Goal: Find specific page/section: Find specific page/section

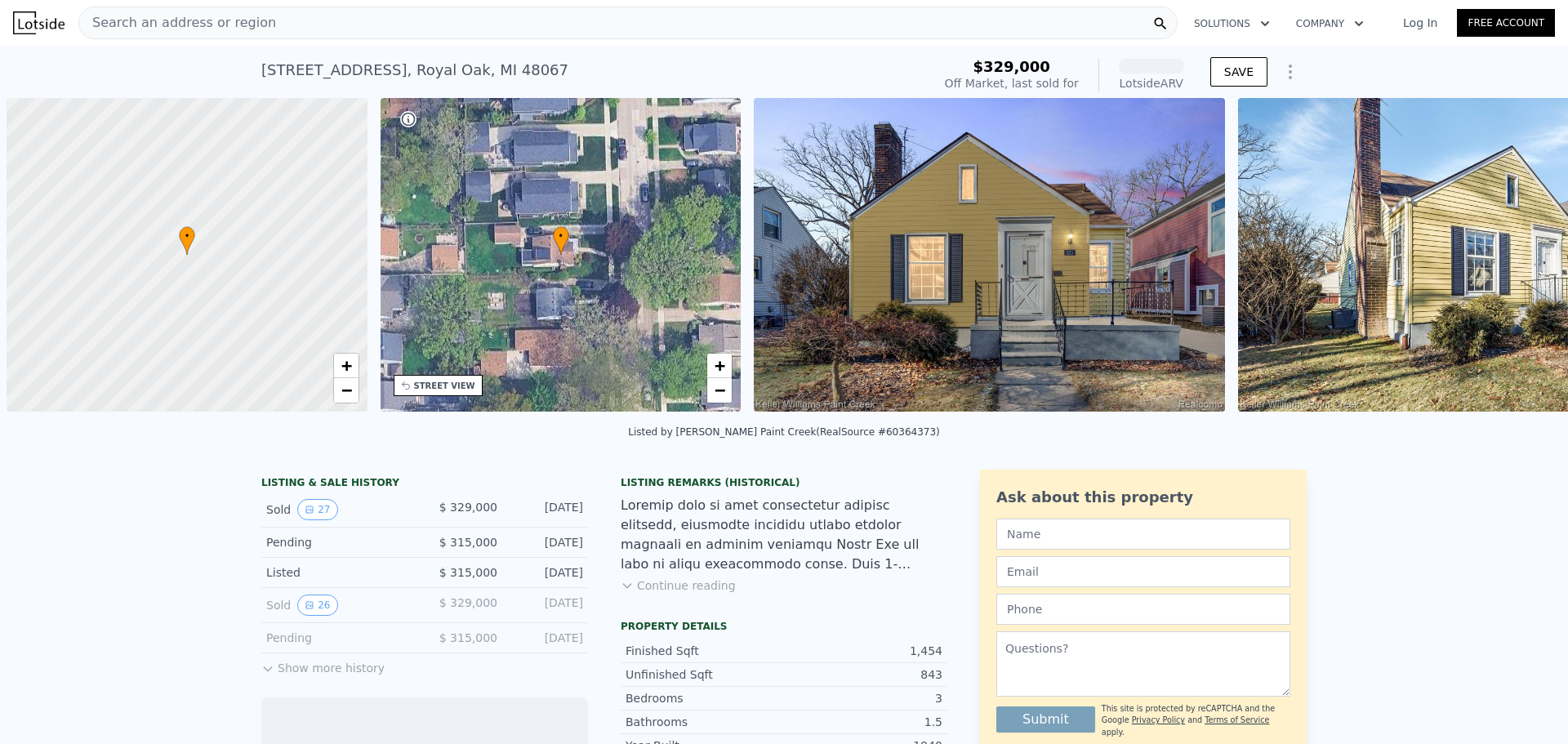
scroll to position [0, 7]
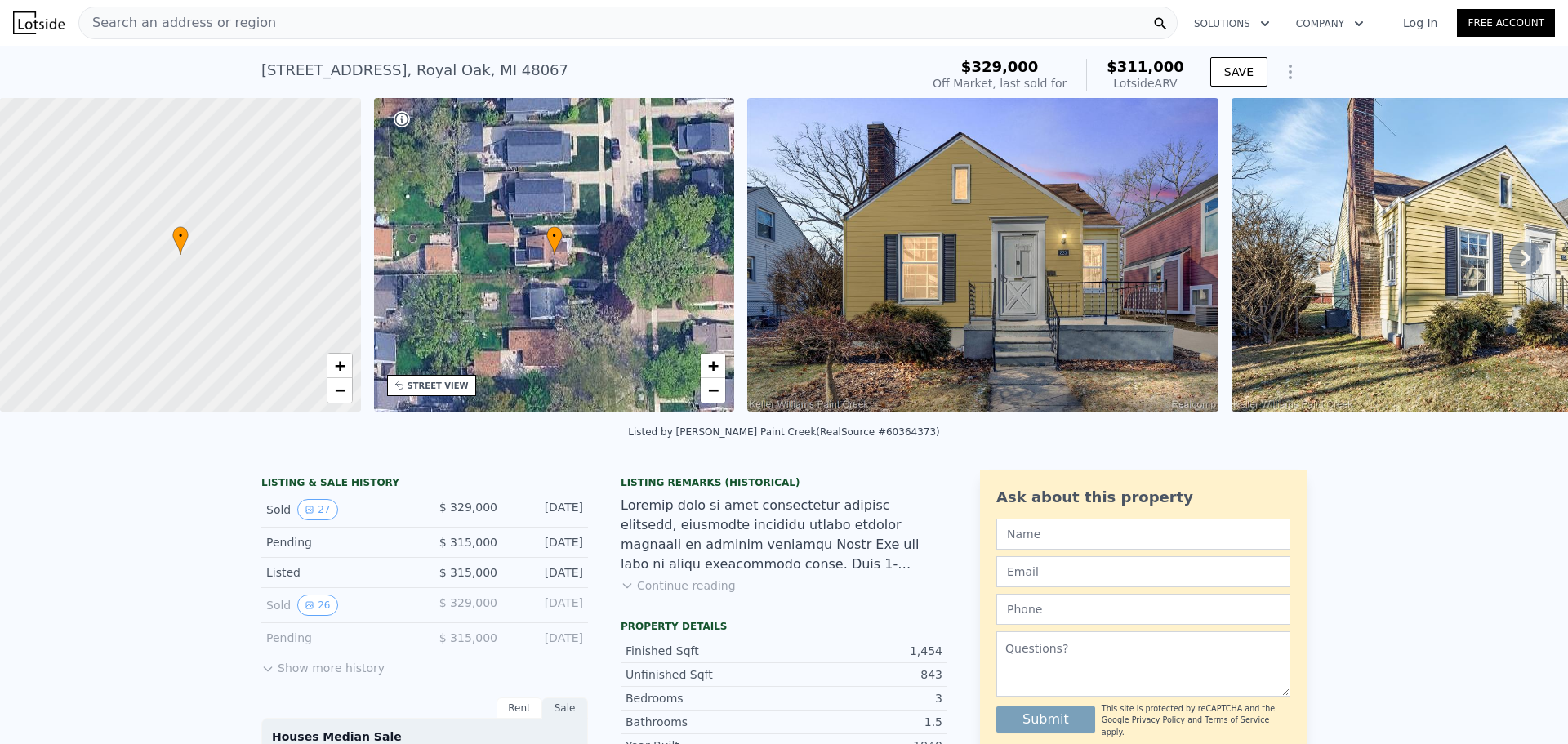
click at [219, 26] on span "Search an address or region" at bounding box center [178, 23] width 197 height 19
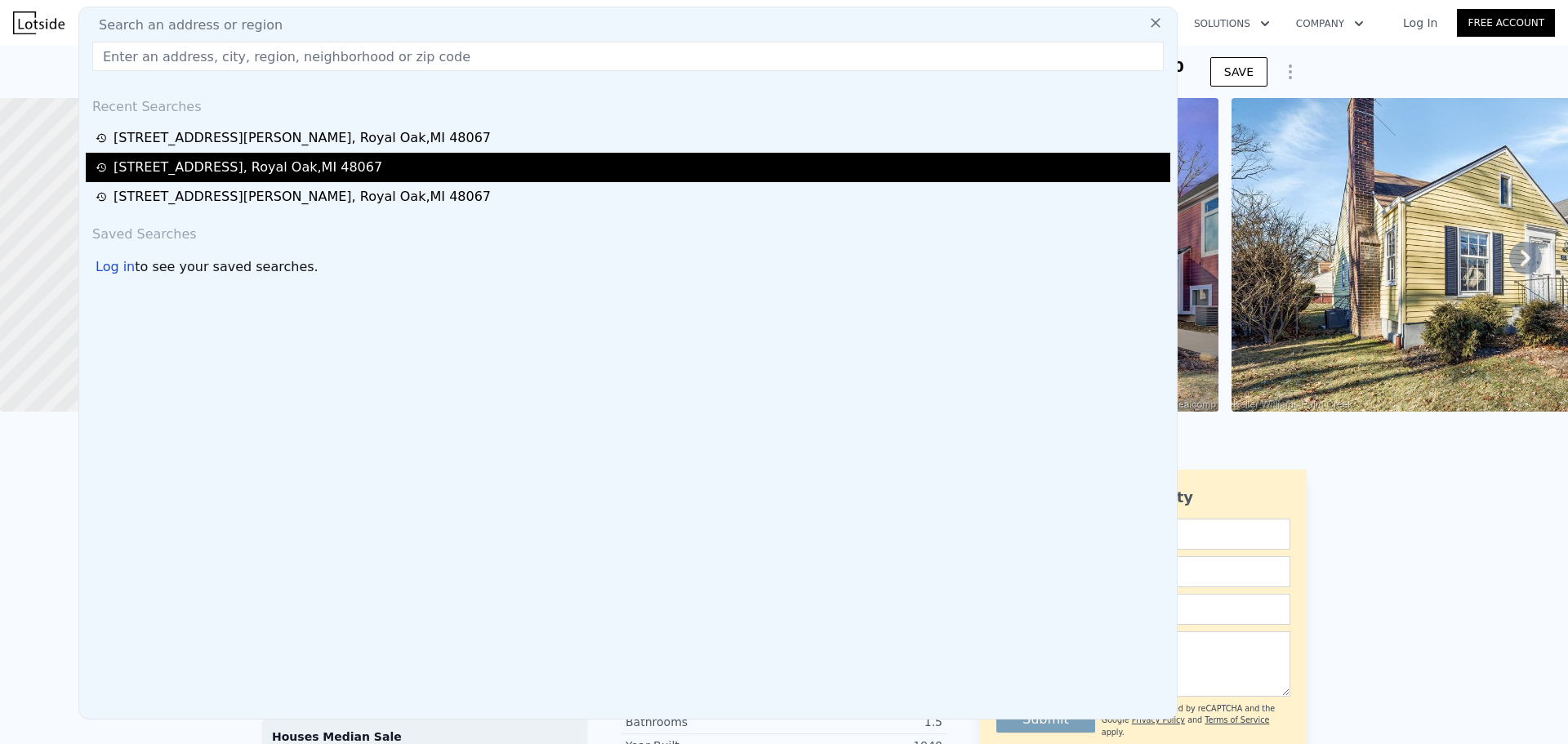
click at [152, 166] on div "[STREET_ADDRESS]" at bounding box center [248, 167] width 269 height 19
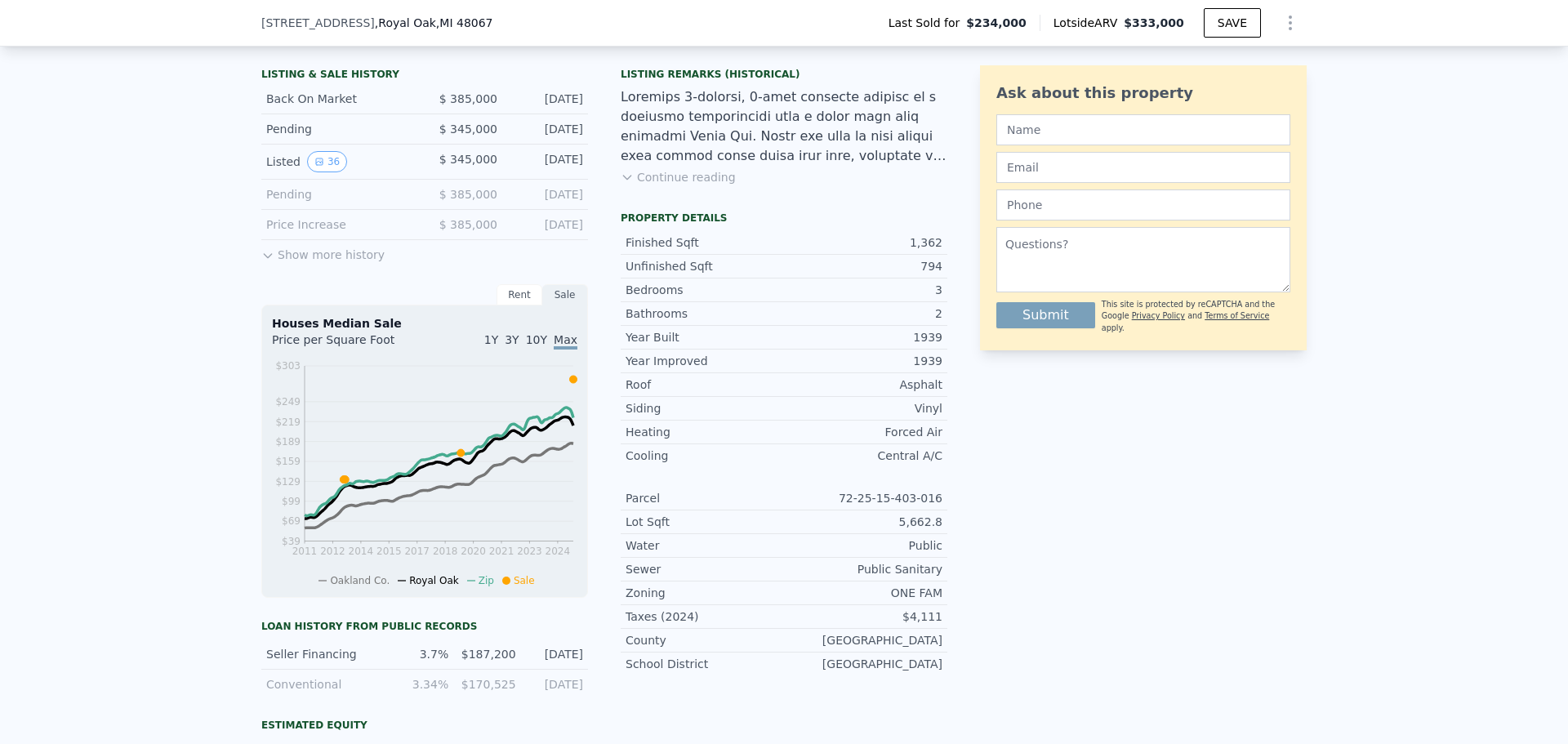
scroll to position [137, 0]
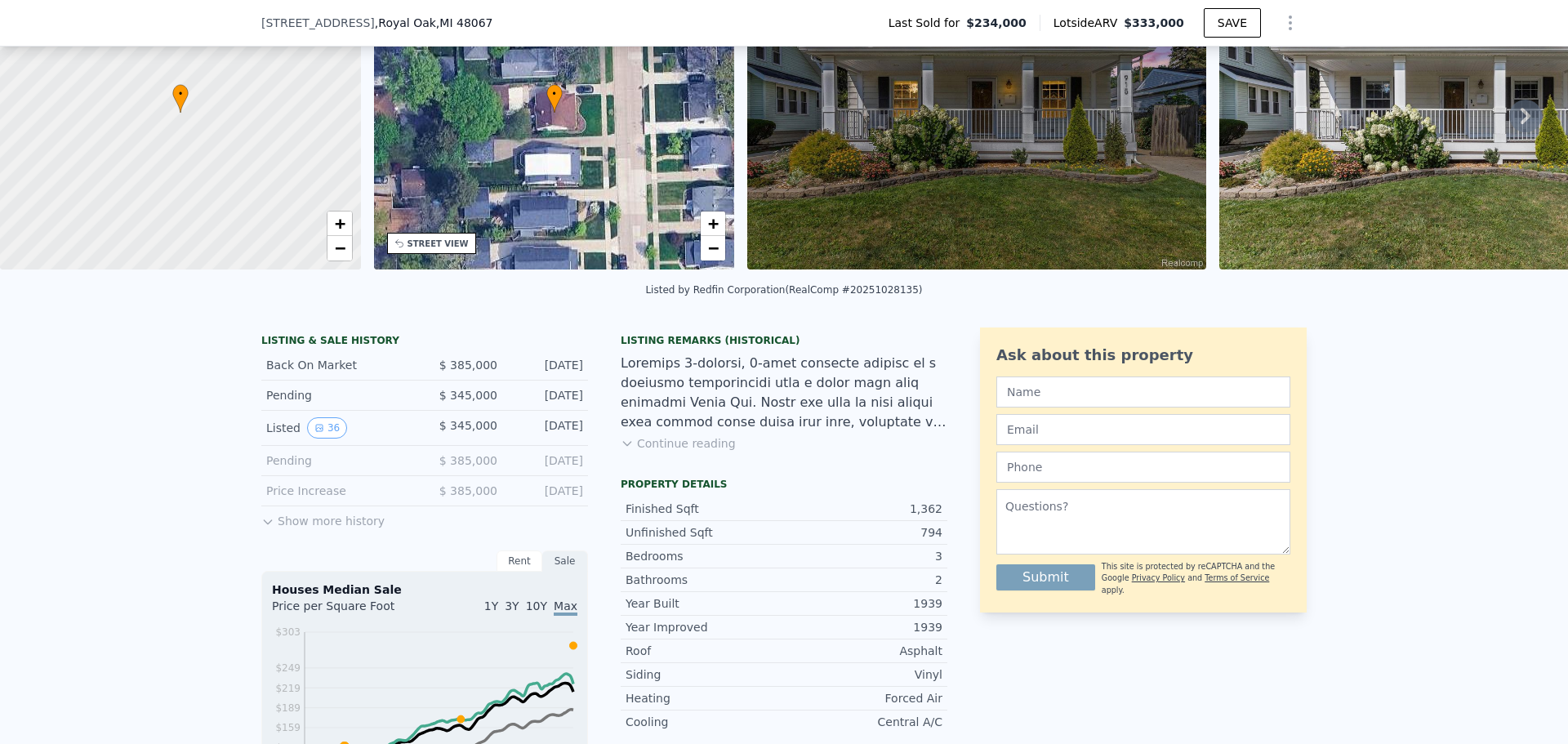
click at [1509, 118] on icon at bounding box center [1525, 116] width 33 height 33
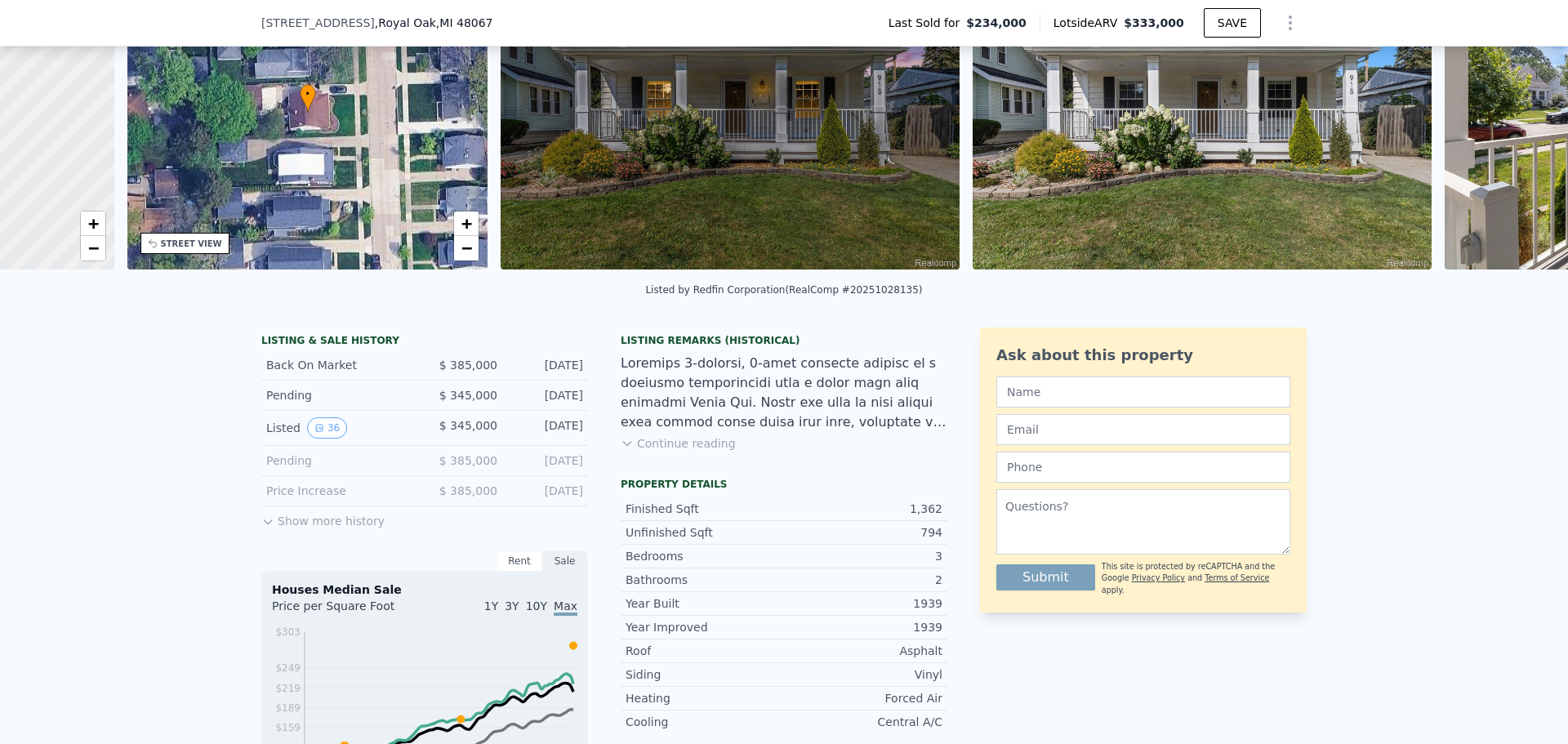
click at [1509, 118] on div "• + − • + − STREET VIEW Loading... SATELLITE VIEW" at bounding box center [784, 115] width 1568 height 319
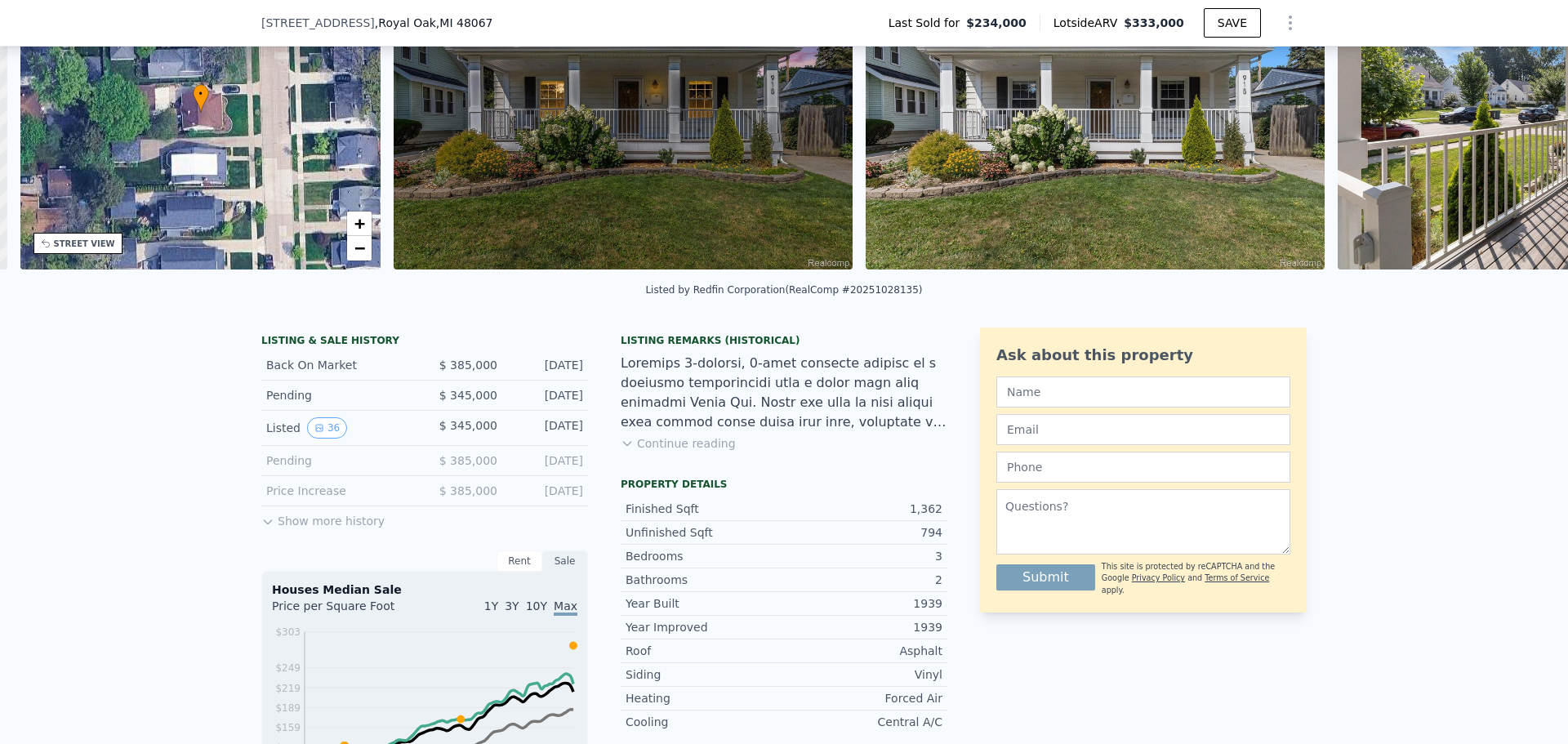
click at [1509, 118] on img at bounding box center [1573, 112] width 471 height 313
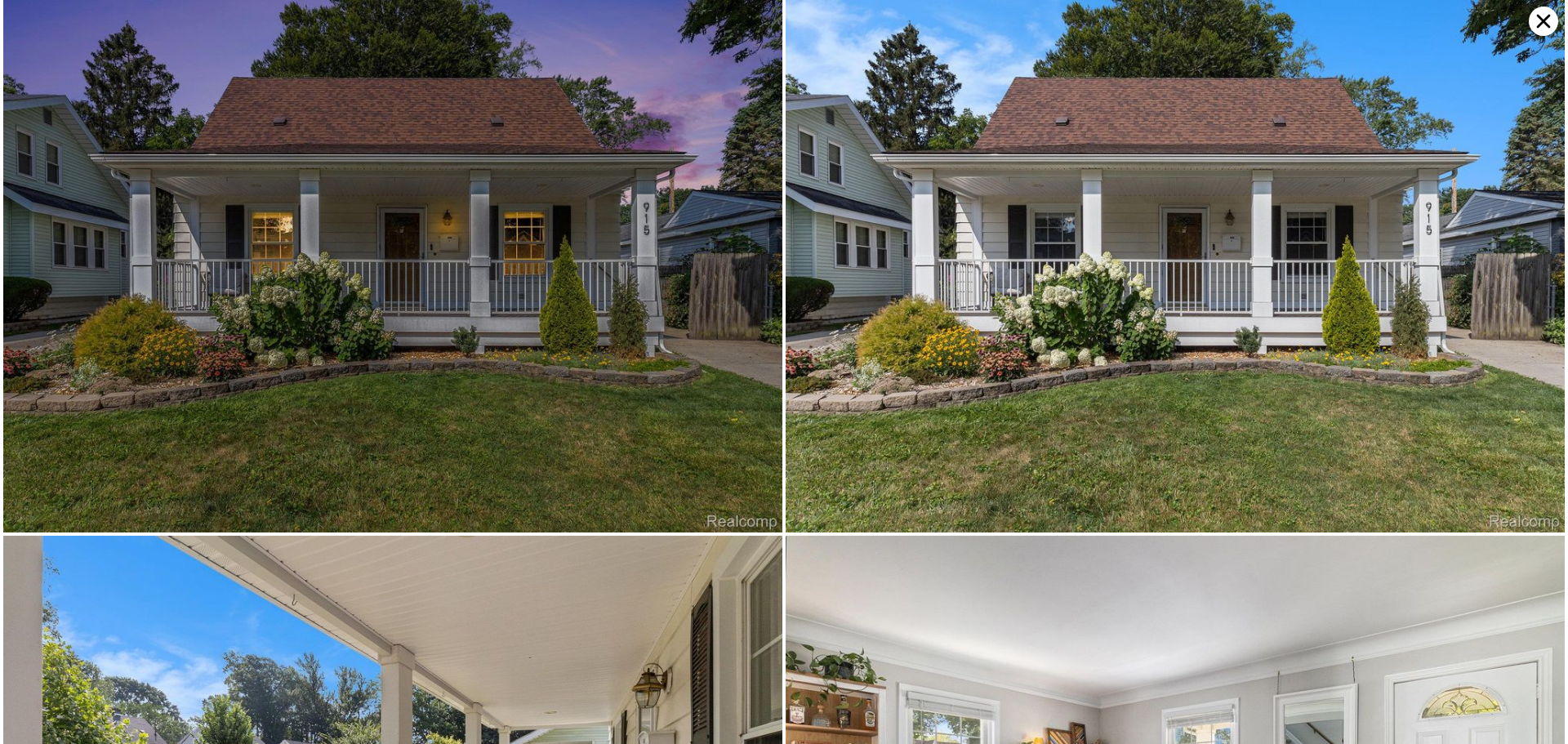
click at [1509, 118] on img at bounding box center [1175, 266] width 779 height 533
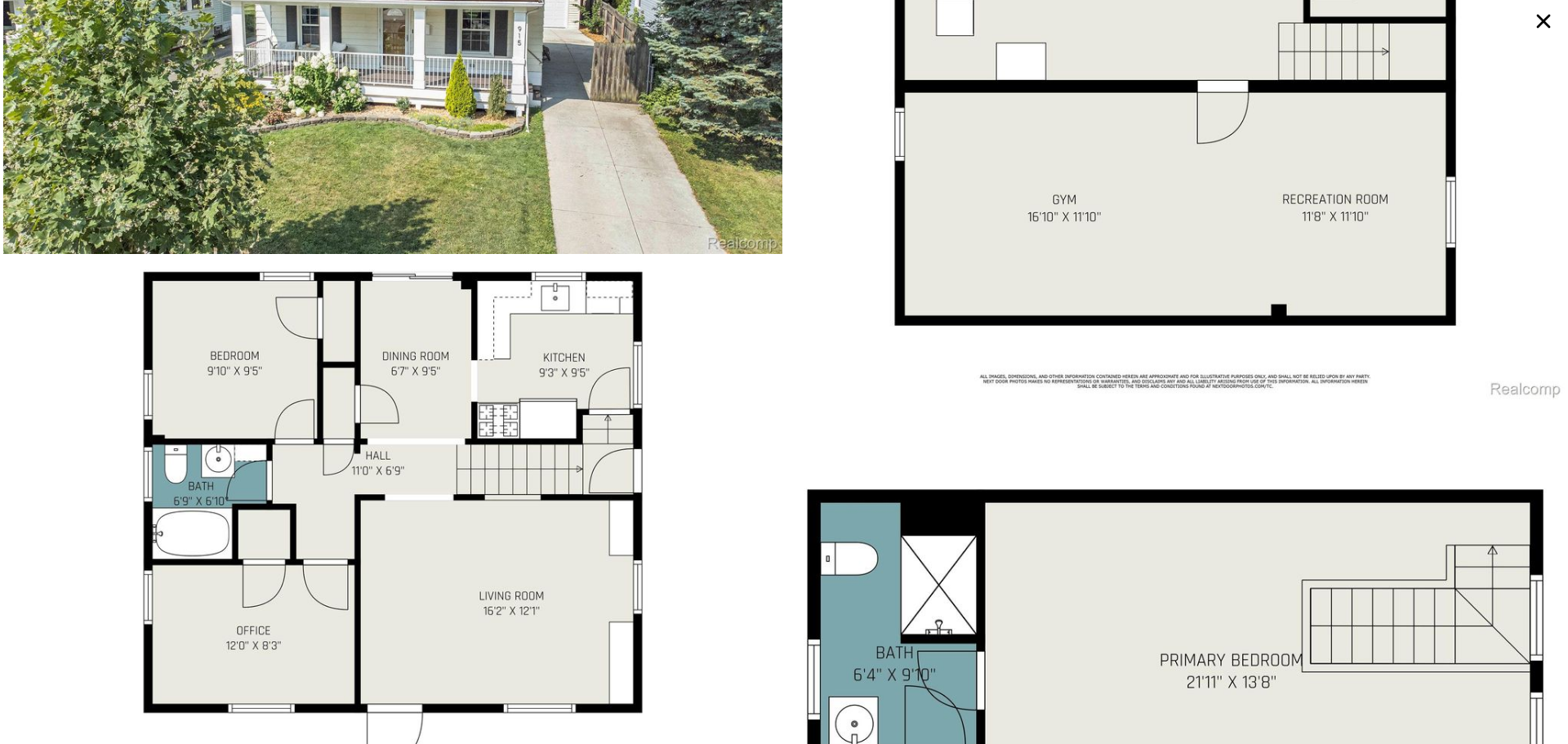
scroll to position [8073, 0]
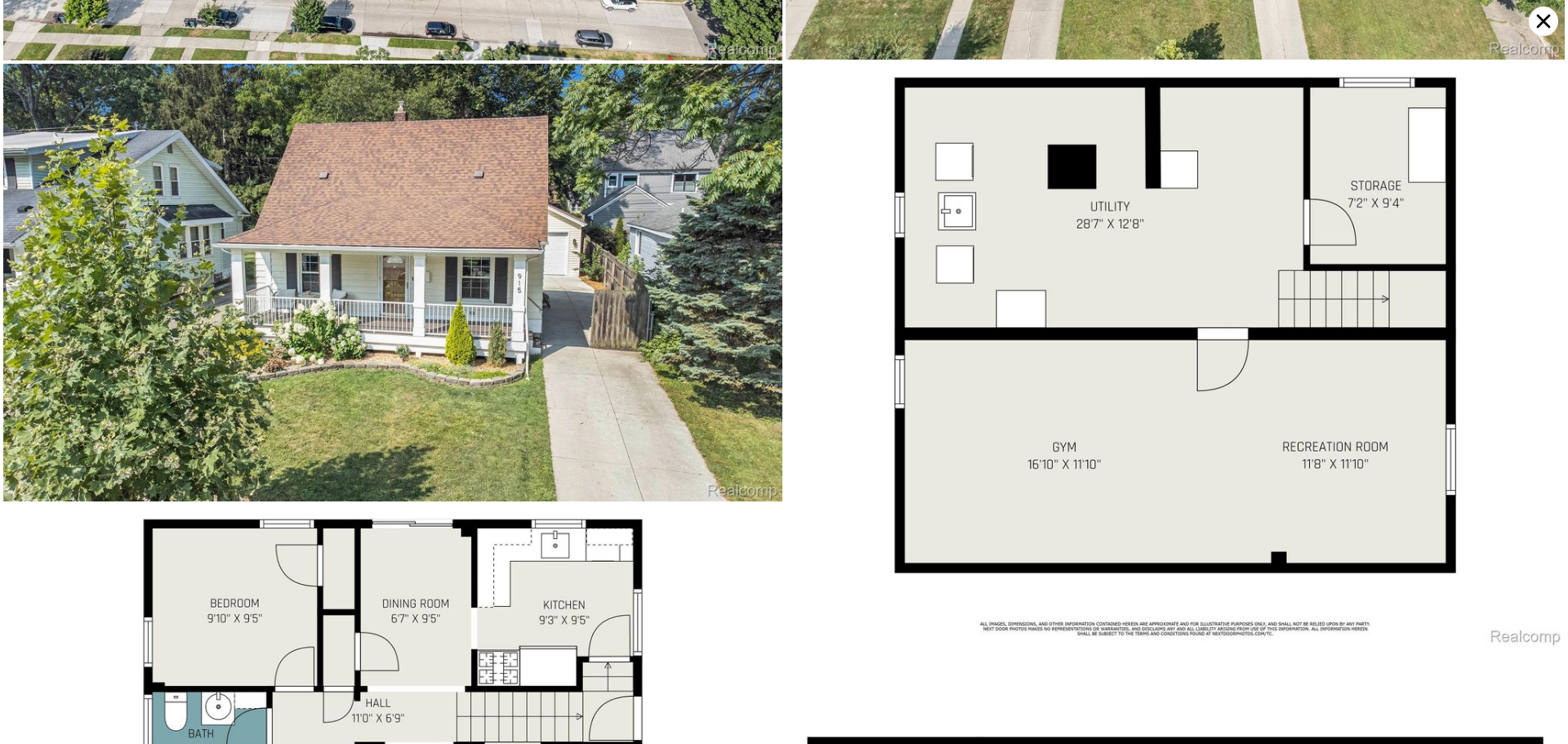
click at [1542, 31] on icon at bounding box center [1543, 21] width 29 height 29
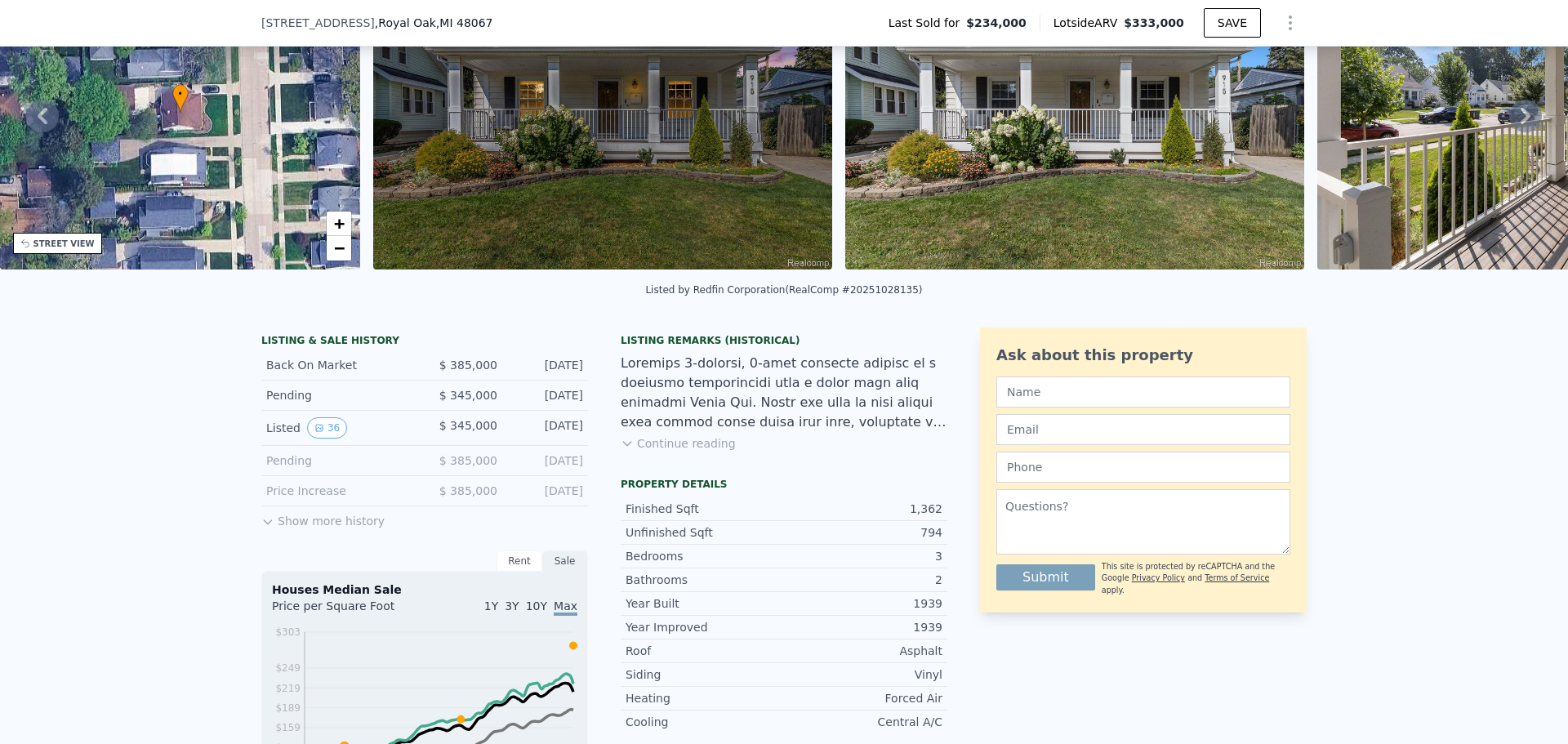
click at [1520, 124] on icon at bounding box center [1525, 116] width 10 height 17
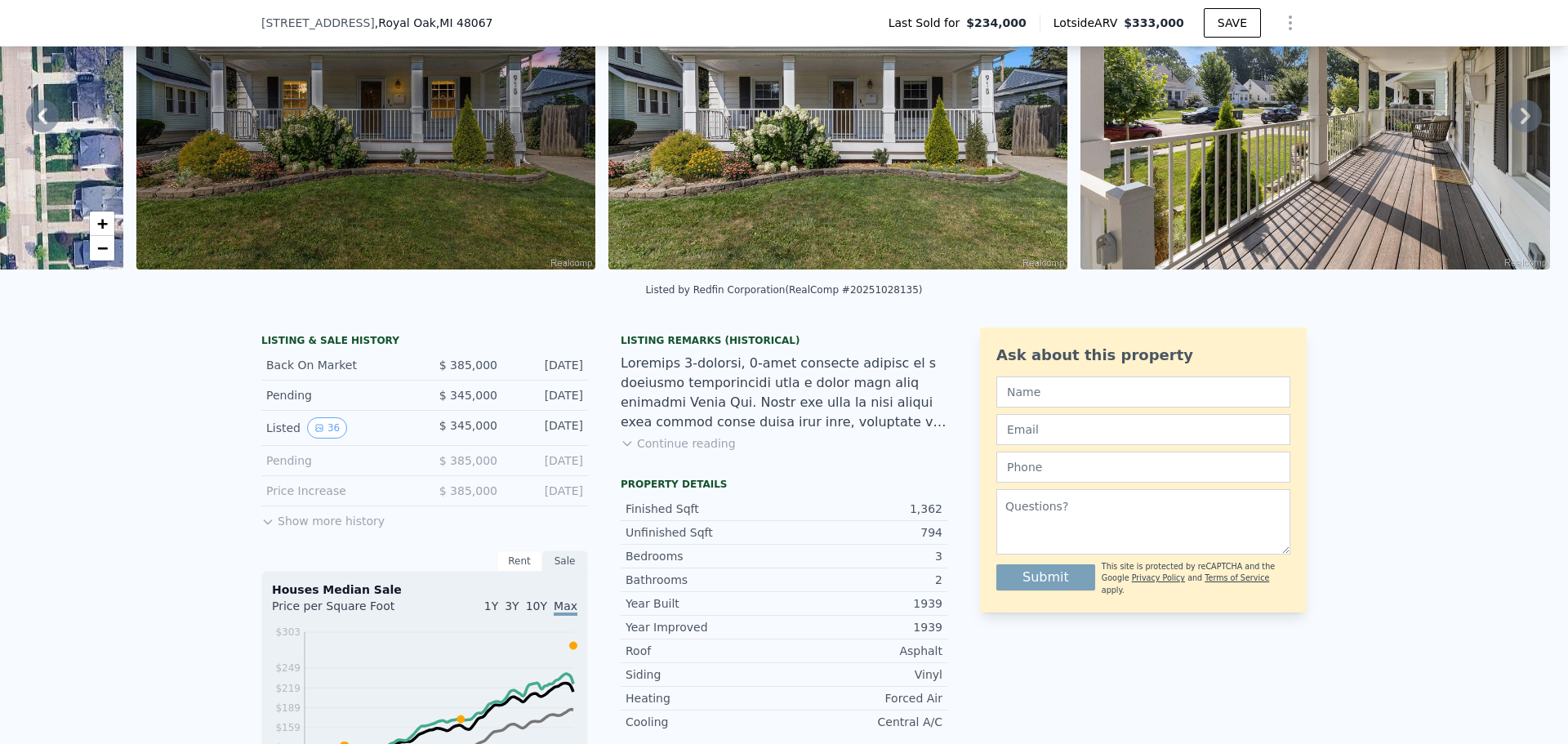
click at [1509, 127] on img at bounding box center [1316, 112] width 471 height 313
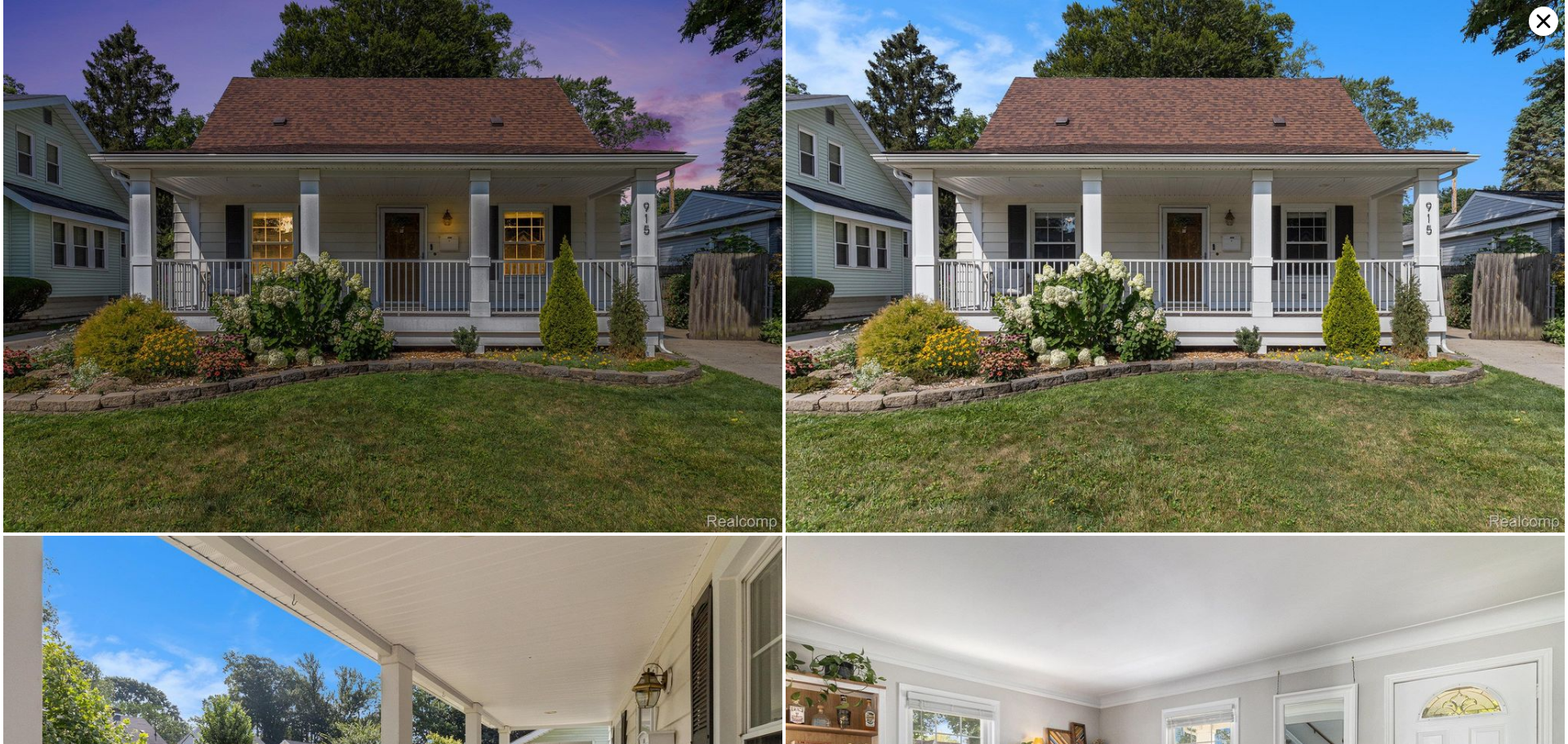
scroll to position [0, 735]
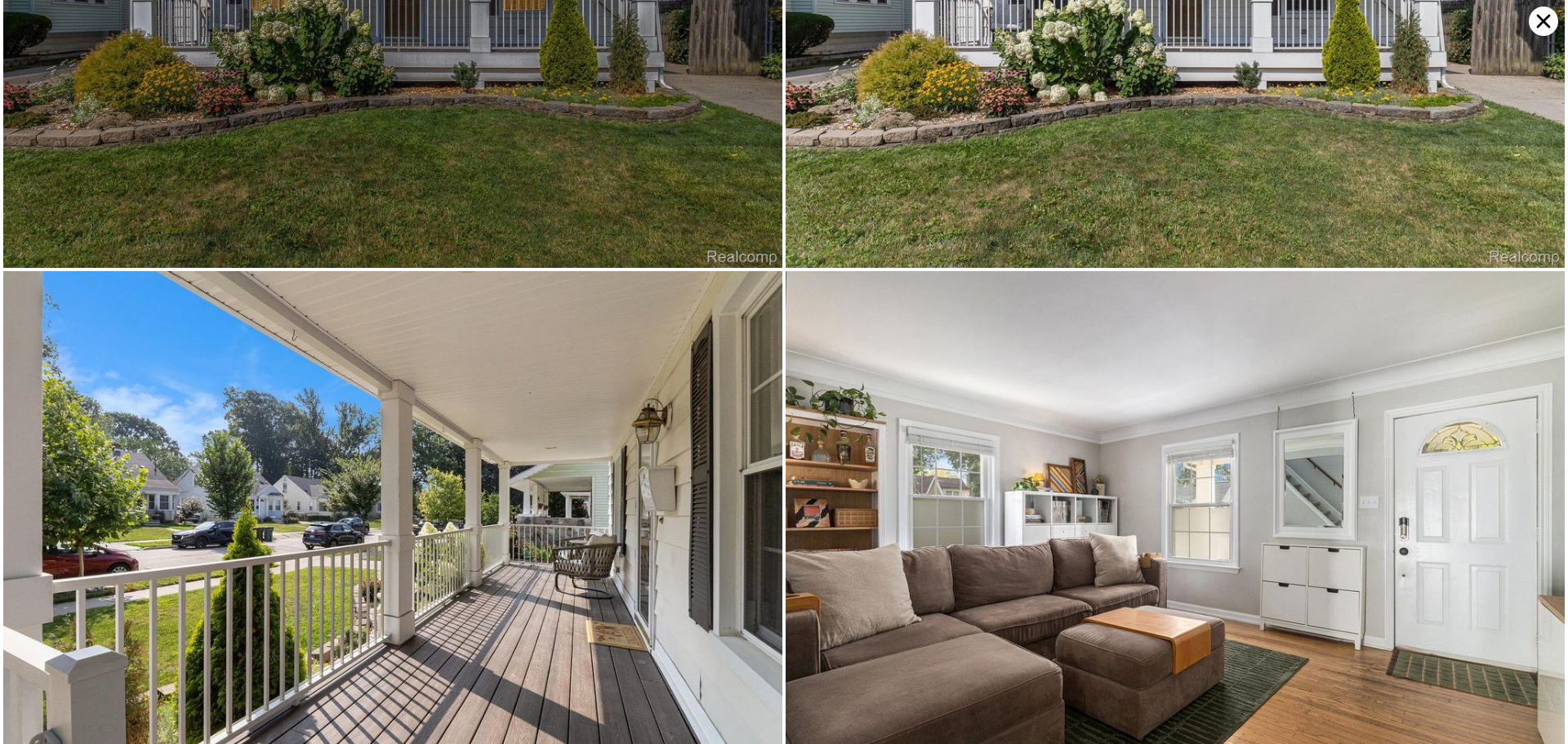
click at [1509, 127] on img at bounding box center [1175, 2] width 779 height 533
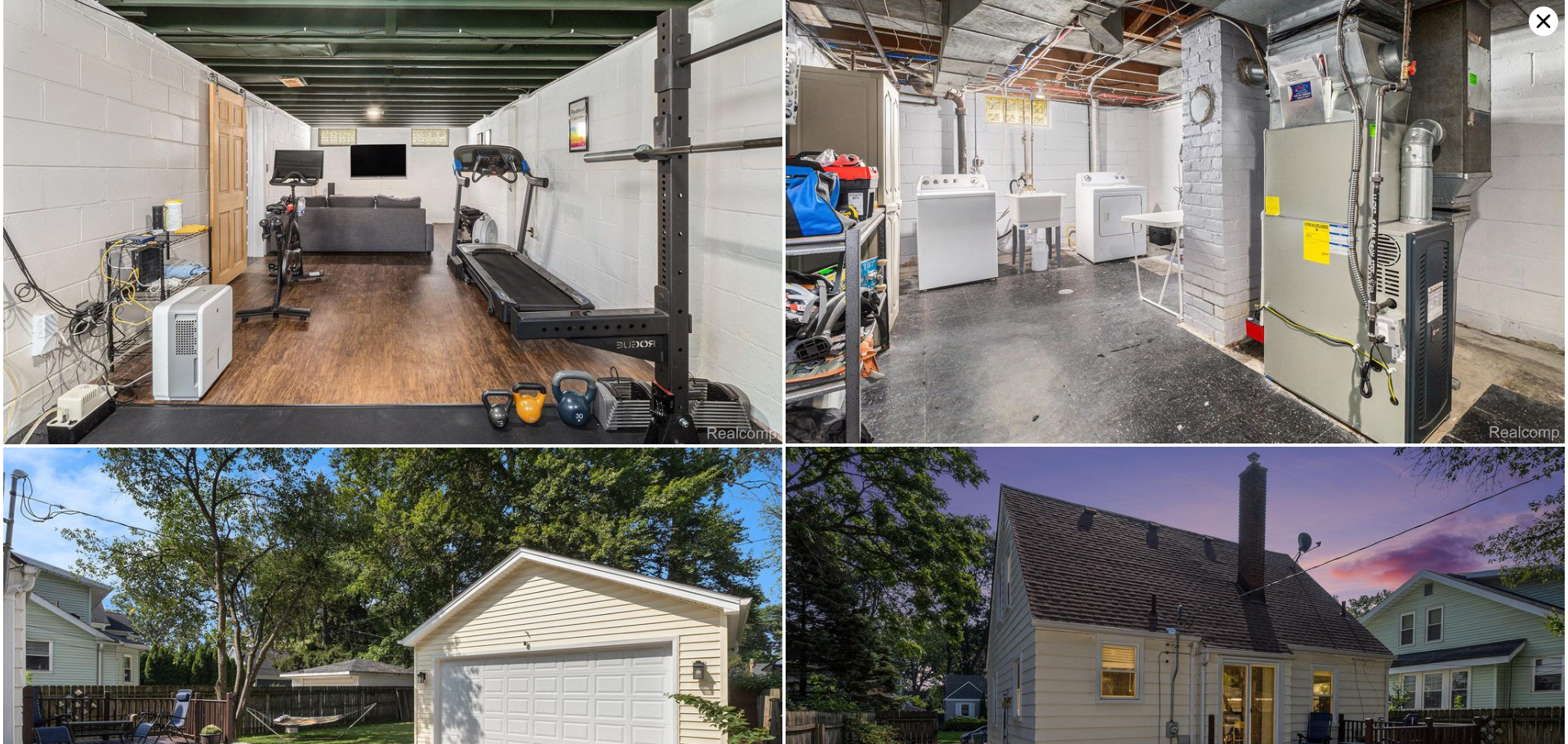
scroll to position [5202, 0]
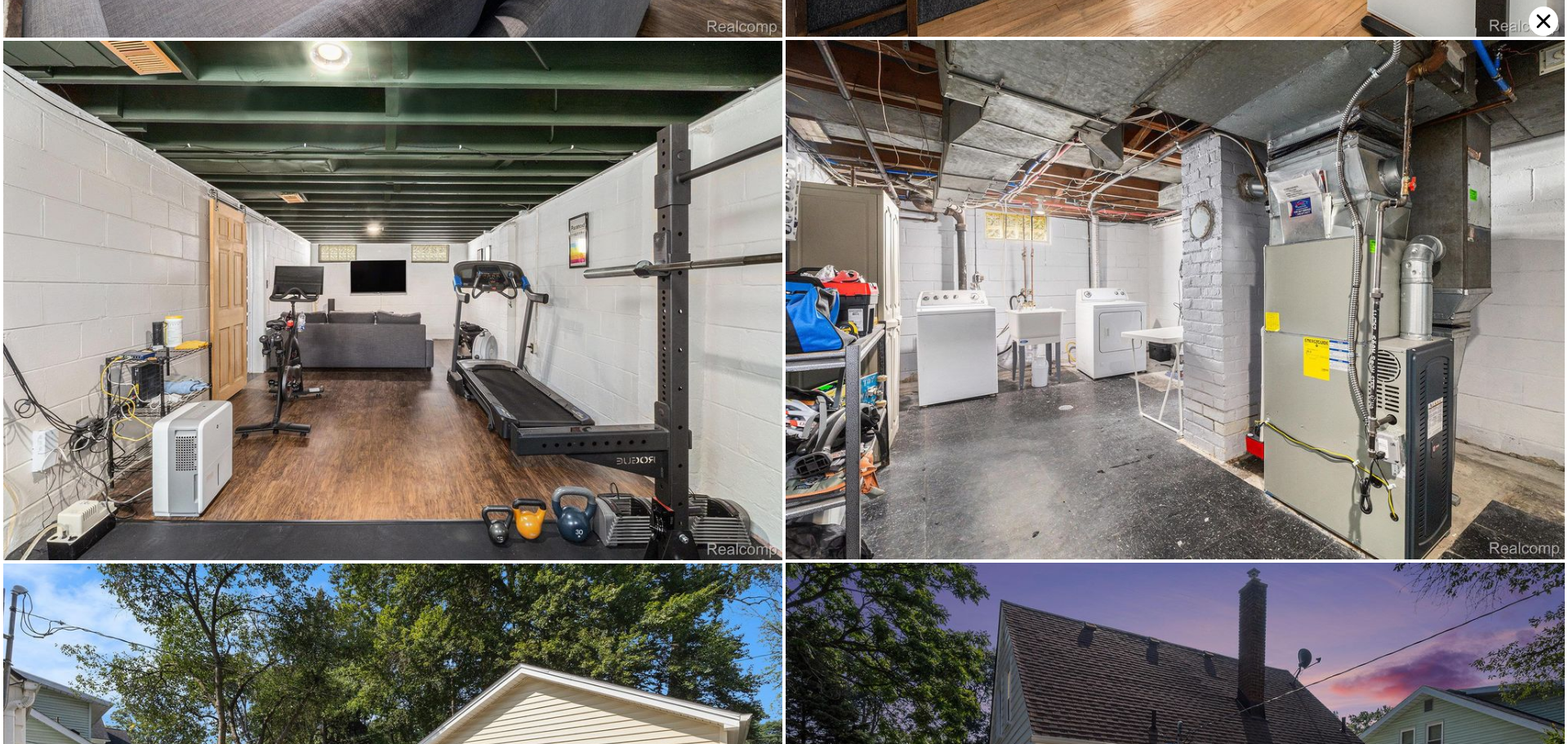
click at [1542, 40] on img at bounding box center [1175, 300] width 779 height 519
click at [1540, 28] on icon at bounding box center [1543, 21] width 29 height 29
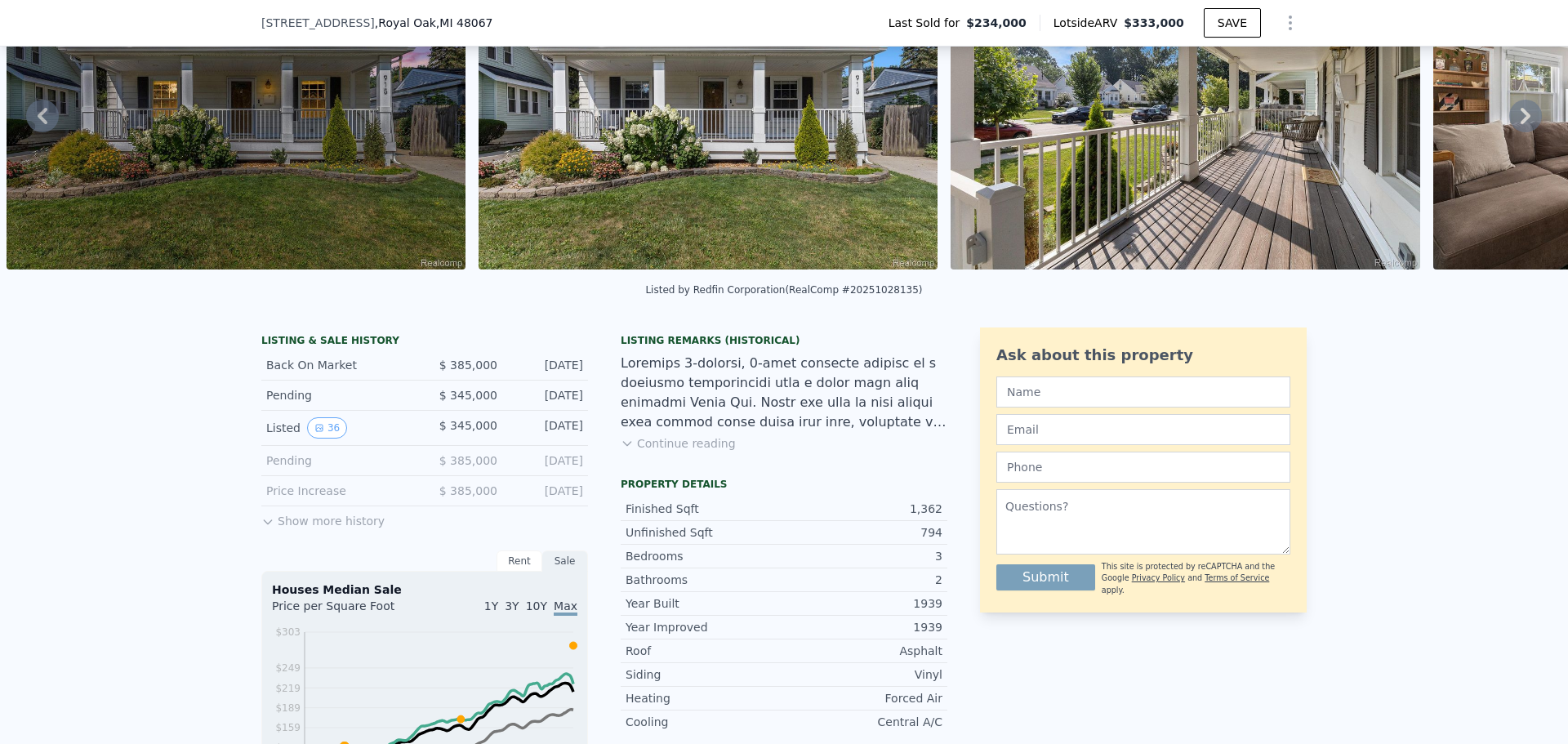
click at [283, 21] on span "[STREET_ADDRESS]" at bounding box center [318, 23] width 114 height 17
click at [286, 20] on span "[STREET_ADDRESS]" at bounding box center [318, 23] width 114 height 17
click at [467, 30] on span ", [GEOGRAPHIC_DATA]" at bounding box center [434, 23] width 118 height 17
click at [472, 22] on div "[STREET_ADDRESS]" at bounding box center [384, 23] width 245 height 17
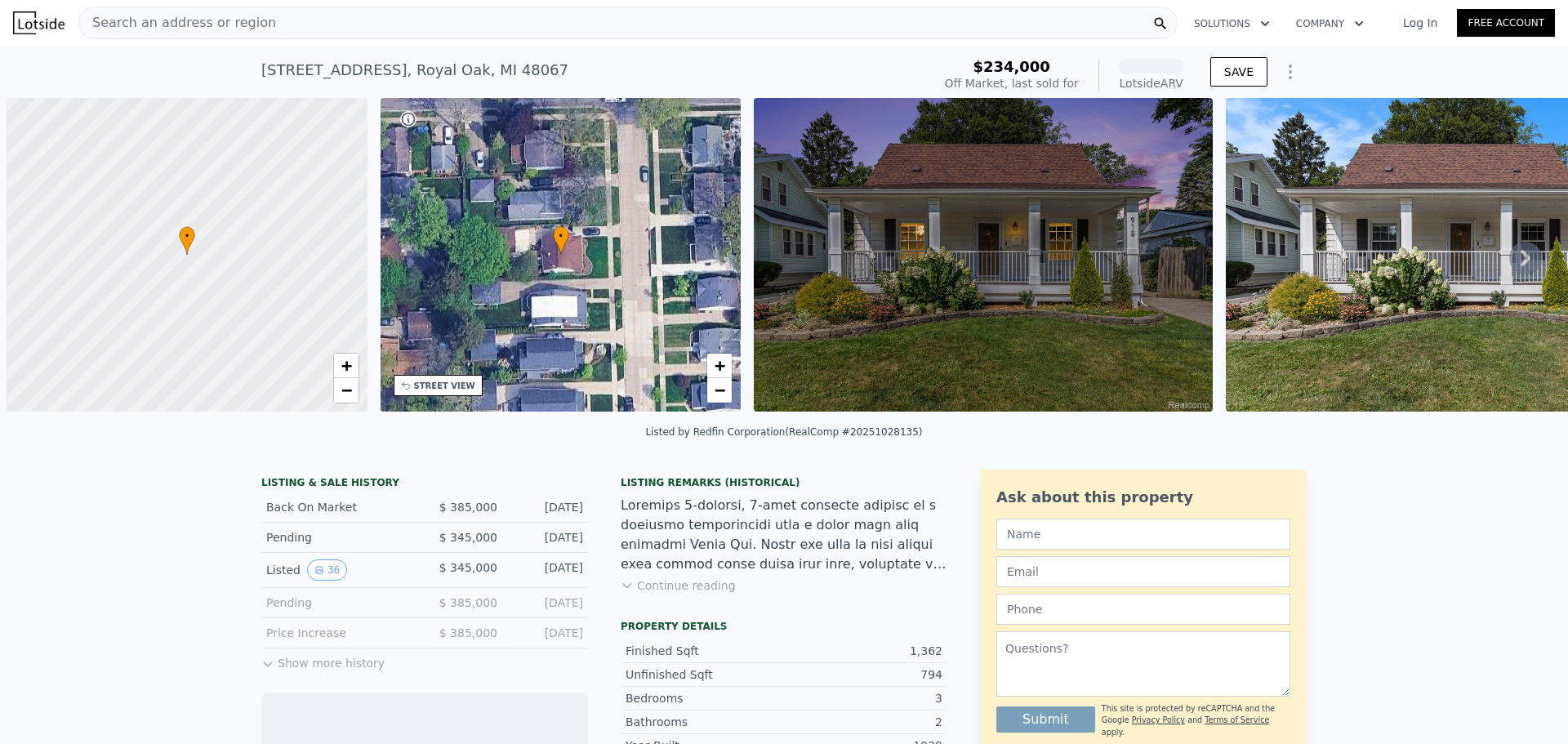
scroll to position [0, 7]
